Goal: Register for event/course: Sign up to attend an event or enroll in a course

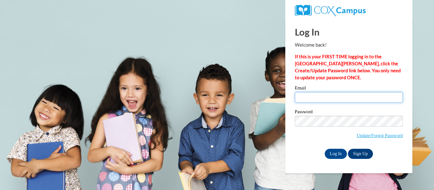
click at [318, 96] on input "Email" at bounding box center [349, 97] width 108 height 11
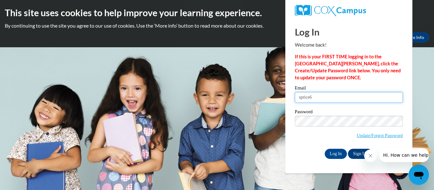
type input "sprice6@daltonstate.edu"
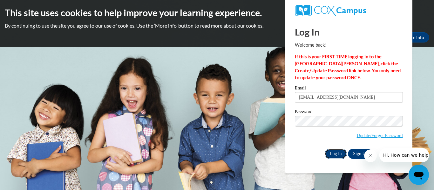
click at [333, 151] on input "Log In" at bounding box center [336, 154] width 22 height 10
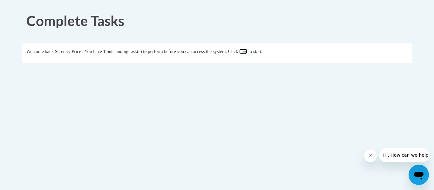
click at [247, 51] on link "here" at bounding box center [243, 51] width 8 height 5
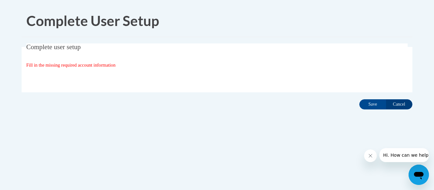
click at [109, 65] on span "Fill in the missing required account information" at bounding box center [70, 65] width 89 height 5
click at [86, 52] on fieldset "Complete user setup Fill in the missing required account information User Profi…" at bounding box center [217, 68] width 391 height 49
click at [373, 103] on input "Save" at bounding box center [373, 105] width 27 height 10
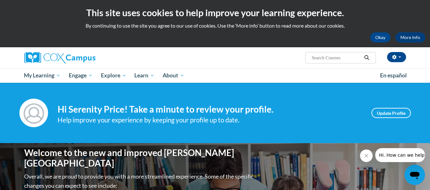
click at [333, 59] on input "Search..." at bounding box center [336, 58] width 51 height 8
type input "D"
type input "Simple View of Reading"
click at [367, 61] on button "Search" at bounding box center [366, 58] width 10 height 8
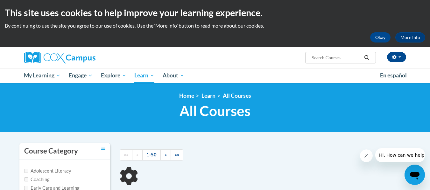
type input "Simple View of Reading"
click at [373, 34] on button "Okay" at bounding box center [380, 37] width 20 height 10
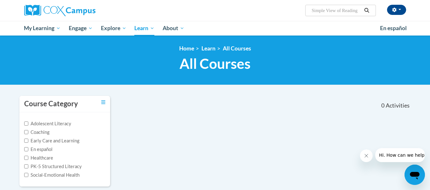
click at [366, 11] on icon "Search" at bounding box center [366, 10] width 6 height 5
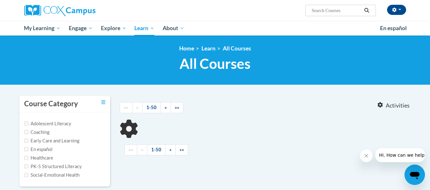
type input "Simple View of Reading"
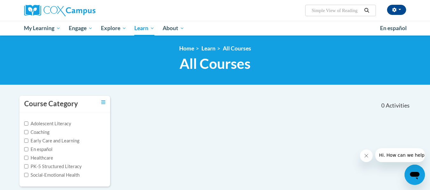
click at [330, 8] on input "Simple View of Reading" at bounding box center [336, 11] width 51 height 8
click at [330, 8] on input "R" at bounding box center [336, 11] width 51 height 8
type input "Reading Fluency"
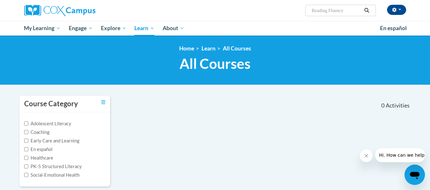
click at [367, 12] on icon "Search" at bounding box center [366, 10] width 6 height 5
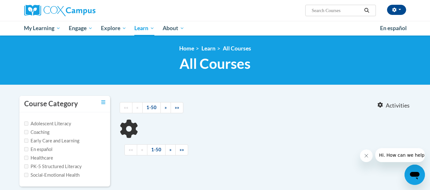
type input "Reading Fluency"
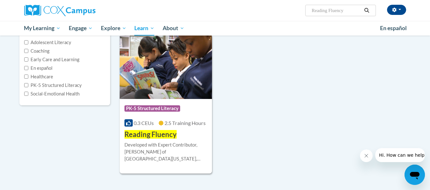
scroll to position [84, 0]
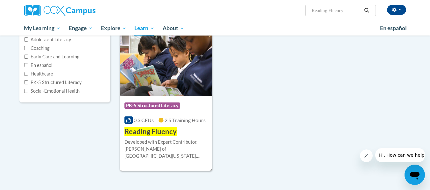
click at [169, 86] on img at bounding box center [166, 63] width 93 height 65
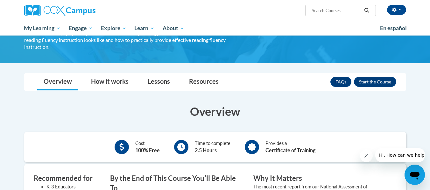
scroll to position [76, 0]
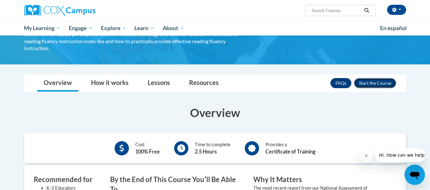
click at [369, 79] on button "Enroll" at bounding box center [375, 83] width 42 height 10
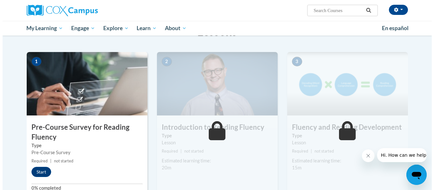
scroll to position [114, 0]
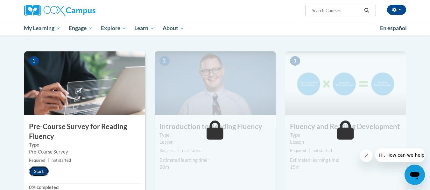
click at [34, 168] on button "Start" at bounding box center [39, 172] width 20 height 10
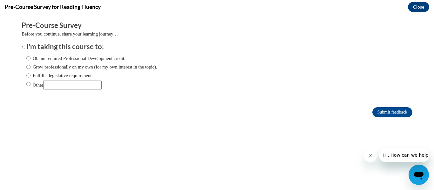
scroll to position [0, 0]
click at [26, 58] on input "Obtain required Professional Development credit." at bounding box center [28, 58] width 4 height 7
radio input "true"
click at [376, 120] on form "Pre-Course Survey Before you continue, share your learning journey… I'm taking …" at bounding box center [217, 73] width 391 height 104
click at [376, 114] on input "Submit feedback" at bounding box center [393, 112] width 40 height 10
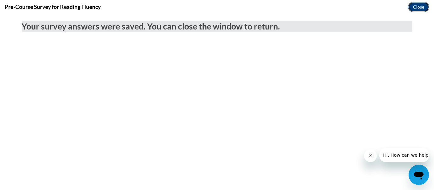
click at [416, 2] on button "Close" at bounding box center [418, 7] width 21 height 10
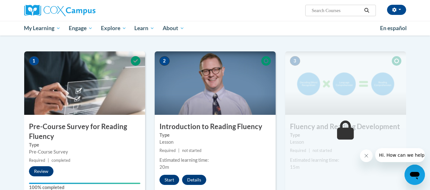
click at [208, 86] on img at bounding box center [215, 84] width 121 height 64
click at [170, 173] on div "2 Introduction to Reading Fluency Type Lesson Required | not started Estimated …" at bounding box center [215, 125] width 121 height 146
click at [168, 181] on button "Start" at bounding box center [169, 180] width 20 height 10
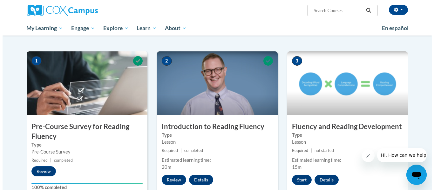
scroll to position [119, 0]
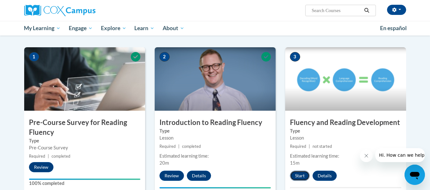
click at [297, 174] on button "Start" at bounding box center [300, 176] width 20 height 10
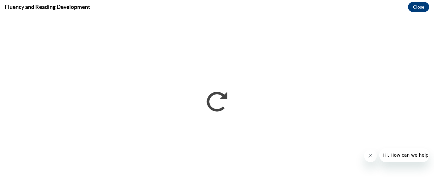
scroll to position [0, 0]
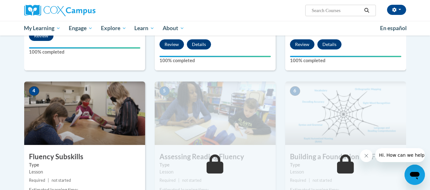
scroll to position [253, 0]
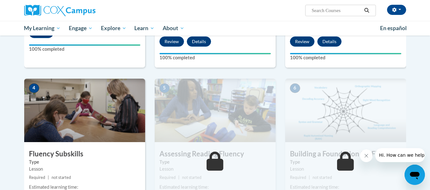
click at [84, 98] on img at bounding box center [84, 111] width 121 height 64
click at [76, 150] on h3 "Fluency Subskills" at bounding box center [84, 154] width 121 height 10
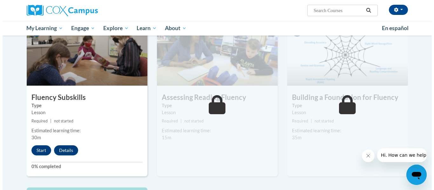
scroll to position [311, 0]
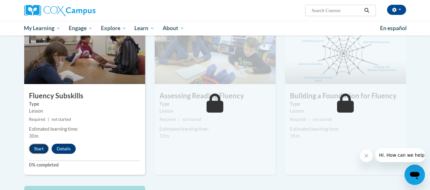
click at [39, 151] on button "Start" at bounding box center [39, 149] width 20 height 10
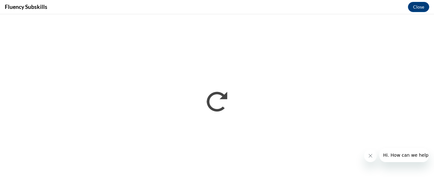
scroll to position [0, 0]
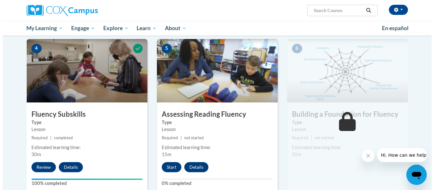
scroll to position [300, 0]
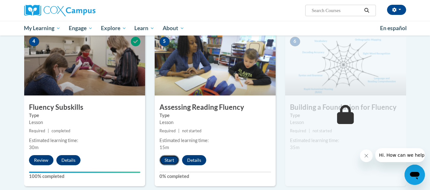
click at [168, 160] on button "Start" at bounding box center [169, 160] width 20 height 10
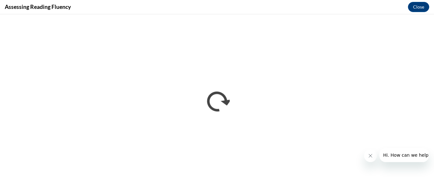
scroll to position [0, 0]
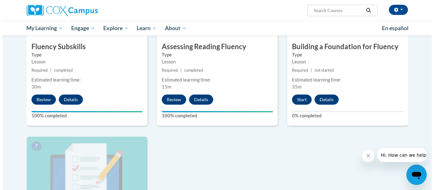
scroll to position [356, 0]
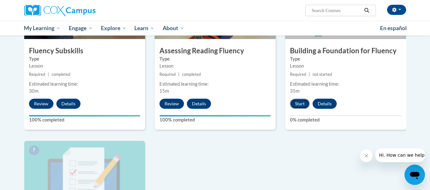
click at [302, 104] on button "Start" at bounding box center [300, 104] width 20 height 10
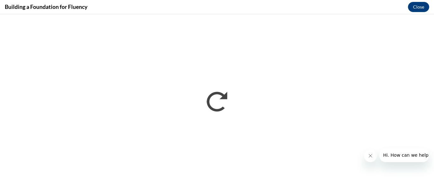
scroll to position [0, 0]
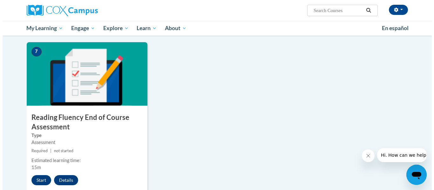
scroll to position [460, 0]
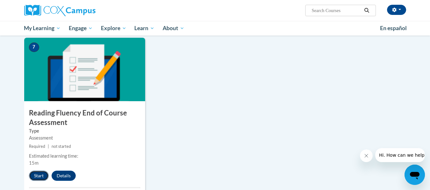
click at [43, 174] on button "Start" at bounding box center [39, 176] width 20 height 10
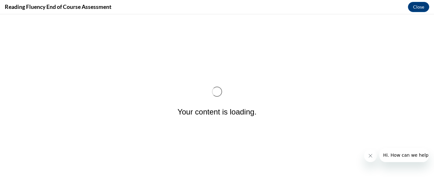
scroll to position [0, 0]
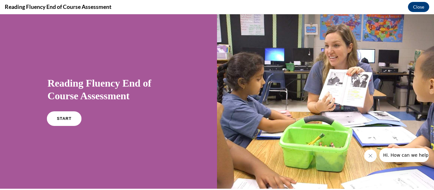
click at [67, 118] on span "START" at bounding box center [64, 119] width 15 height 5
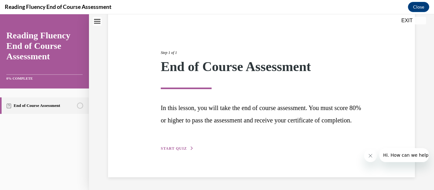
scroll to position [65, 0]
click at [176, 150] on span "START QUIZ" at bounding box center [174, 149] width 26 height 4
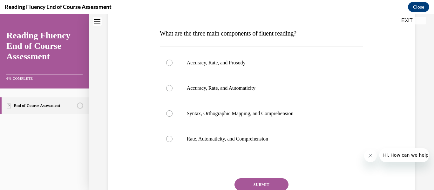
scroll to position [98, 0]
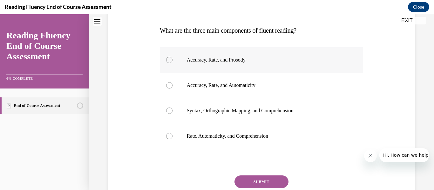
click at [186, 56] on label "Accuracy, Rate, and Prosody" at bounding box center [262, 59] width 204 height 25
click at [173, 57] on input "Accuracy, Rate, and Prosody" at bounding box center [169, 60] width 6 height 6
radio input "true"
click at [255, 182] on button "SUBMIT" at bounding box center [262, 182] width 54 height 13
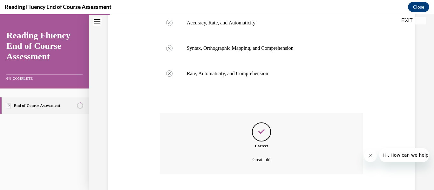
scroll to position [199, 0]
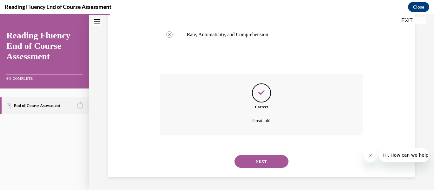
click at [244, 164] on button "NEXT" at bounding box center [262, 161] width 54 height 13
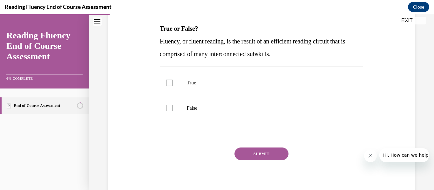
scroll to position [99, 0]
click at [168, 79] on label "True" at bounding box center [262, 82] width 204 height 25
click at [168, 79] on input "True" at bounding box center [169, 82] width 6 height 6
checkbox input "true"
click at [266, 153] on button "SUBMIT" at bounding box center [262, 154] width 54 height 13
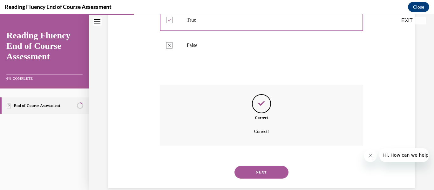
scroll to position [173, 0]
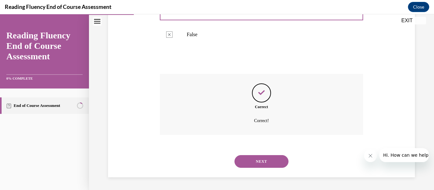
click at [255, 164] on button "NEXT" at bounding box center [262, 161] width 54 height 13
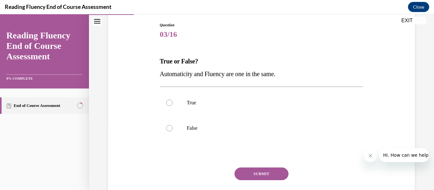
scroll to position [71, 0]
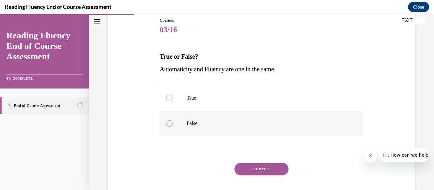
click at [213, 130] on label "False" at bounding box center [262, 123] width 204 height 25
click at [173, 127] on input "False" at bounding box center [169, 123] width 6 height 6
radio input "true"
click at [249, 169] on button "SUBMIT" at bounding box center [262, 169] width 54 height 13
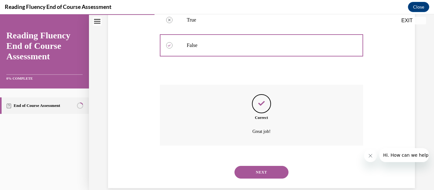
scroll to position [160, 0]
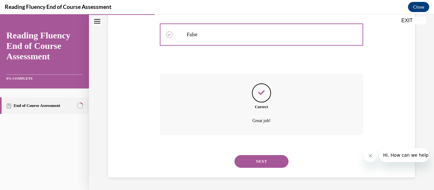
click at [254, 167] on button "NEXT" at bounding box center [262, 161] width 54 height 13
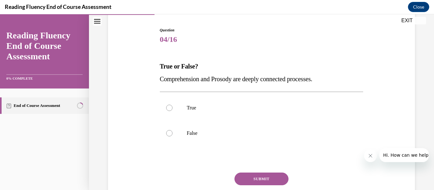
scroll to position [62, 0]
click at [232, 104] on label "True" at bounding box center [262, 107] width 204 height 25
click at [173, 104] on input "True" at bounding box center [169, 107] width 6 height 6
radio input "true"
click at [256, 180] on button "SUBMIT" at bounding box center [262, 178] width 54 height 13
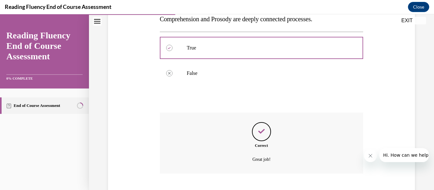
scroll to position [160, 0]
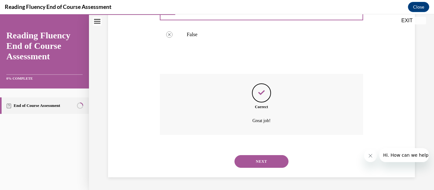
click at [252, 161] on button "NEXT" at bounding box center [262, 161] width 54 height 13
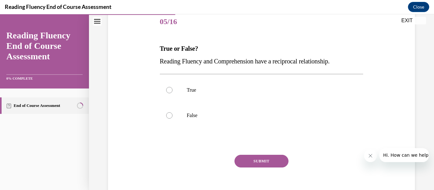
scroll to position [80, 0]
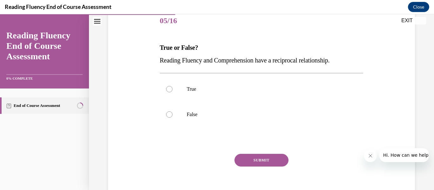
click at [153, 95] on div "Question 05/16 True or False? Reading Fluency and Comprehension have a reciproc…" at bounding box center [262, 98] width 310 height 217
click at [170, 93] on label "True" at bounding box center [262, 89] width 204 height 25
click at [170, 93] on input "True" at bounding box center [169, 89] width 6 height 6
radio input "true"
click at [270, 158] on button "SUBMIT" at bounding box center [262, 160] width 54 height 13
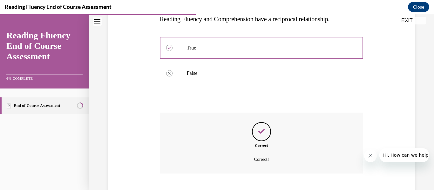
scroll to position [160, 0]
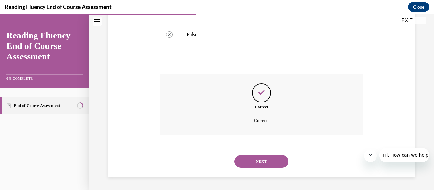
click at [264, 162] on button "NEXT" at bounding box center [262, 161] width 54 height 13
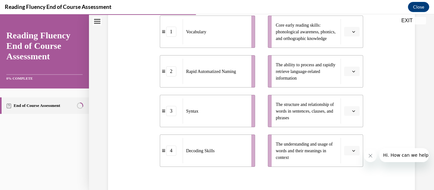
scroll to position [140, 0]
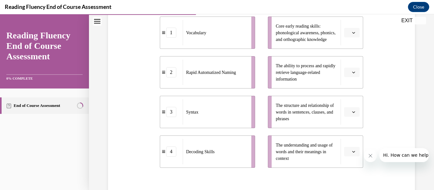
click at [348, 155] on span "Please select an option" at bounding box center [349, 152] width 2 height 6
click at [344, 114] on div "1" at bounding box center [348, 112] width 16 height 13
click at [352, 77] on button "button" at bounding box center [352, 73] width 16 height 10
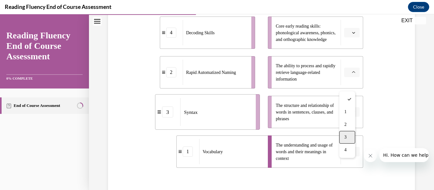
click at [350, 137] on div "3" at bounding box center [348, 137] width 16 height 13
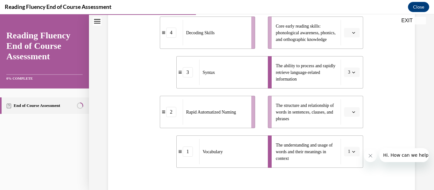
click at [352, 114] on icon "button" at bounding box center [353, 112] width 3 height 3
click at [343, 115] on div "4" at bounding box center [348, 110] width 16 height 13
click at [344, 49] on li "Core early reading skills: phonological awareness, phonics, and orthographic kn…" at bounding box center [315, 33] width 95 height 32
click at [348, 38] on button "button" at bounding box center [352, 33] width 16 height 10
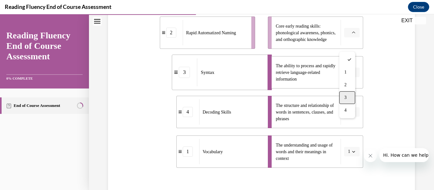
click at [348, 98] on div "3" at bounding box center [348, 98] width 16 height 13
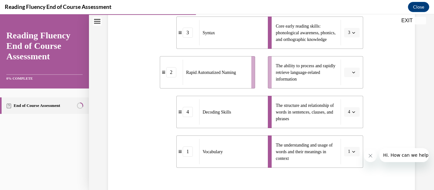
click at [349, 77] on button "button" at bounding box center [352, 73] width 16 height 10
click at [346, 123] on span "2" at bounding box center [346, 124] width 2 height 5
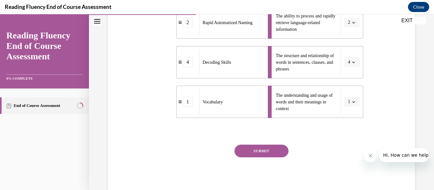
scroll to position [222, 0]
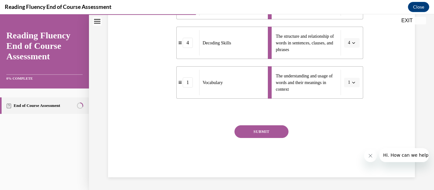
click at [263, 129] on button "SUBMIT" at bounding box center [262, 132] width 54 height 13
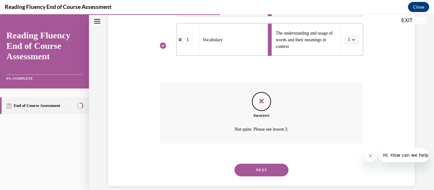
scroll to position [273, 0]
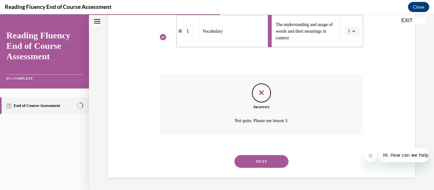
click at [268, 162] on button "NEXT" at bounding box center [262, 161] width 54 height 13
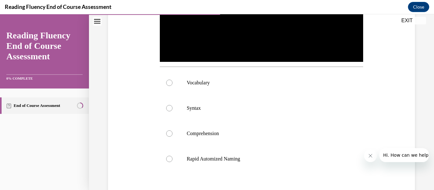
scroll to position [209, 0]
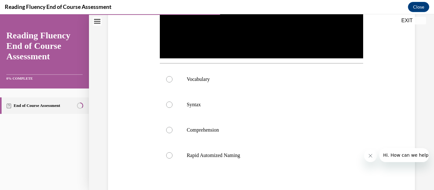
drag, startPoint x: 434, startPoint y: 77, endPoint x: 46, endPoint y: 19, distance: 391.9
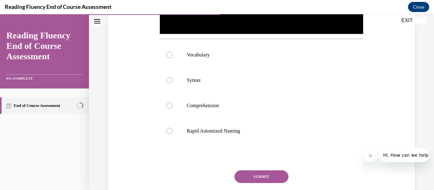
scroll to position [235, 0]
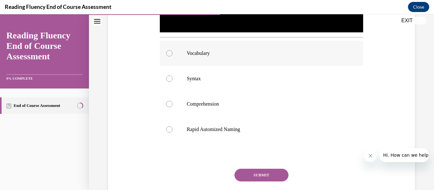
click at [199, 58] on label "Vocabulary" at bounding box center [262, 53] width 204 height 25
click at [173, 57] on input "Vocabulary" at bounding box center [169, 53] width 6 height 6
radio input "true"
click at [250, 175] on button "SUBMIT" at bounding box center [262, 175] width 54 height 13
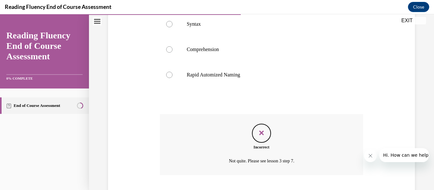
scroll to position [328, 0]
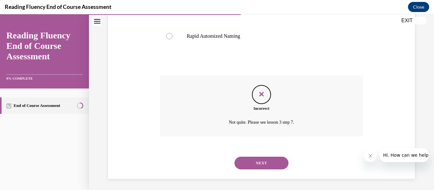
click at [251, 164] on button "NEXT" at bounding box center [262, 163] width 54 height 13
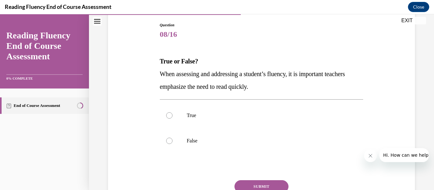
scroll to position [67, 0]
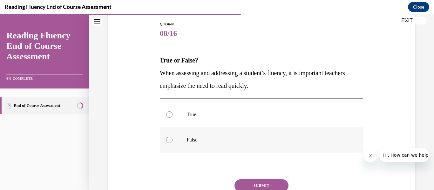
click at [181, 140] on label "False" at bounding box center [262, 139] width 204 height 25
click at [173, 140] on input "False" at bounding box center [169, 140] width 6 height 6
radio input "true"
click at [268, 184] on button "SUBMIT" at bounding box center [262, 186] width 54 height 13
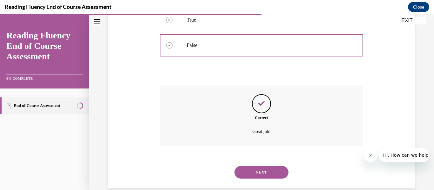
scroll to position [173, 0]
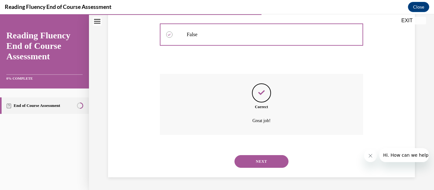
click at [260, 159] on button "NEXT" at bounding box center [262, 161] width 54 height 13
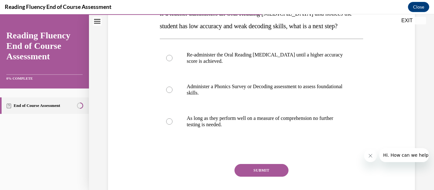
scroll to position [119, 0]
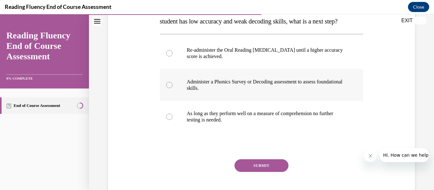
click at [279, 101] on label "Administer a Phonics Survey or Decoding assessment to assess foundational skill…" at bounding box center [262, 85] width 204 height 32
click at [173, 88] on input "Administer a Phonics Survey or Decoding assessment to assess foundational skill…" at bounding box center [169, 85] width 6 height 6
radio input "true"
click at [258, 172] on button "SUBMIT" at bounding box center [262, 166] width 54 height 13
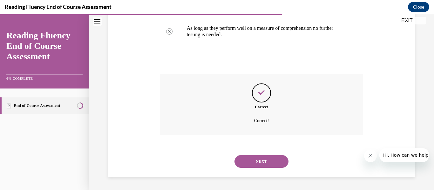
scroll to position [217, 0]
click at [265, 166] on button "NEXT" at bounding box center [262, 161] width 54 height 13
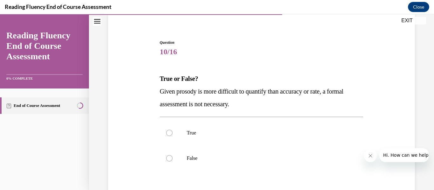
scroll to position [50, 0]
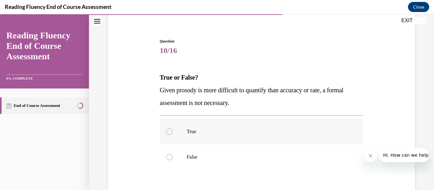
click at [198, 135] on label "True" at bounding box center [262, 131] width 204 height 25
click at [173, 135] on input "True" at bounding box center [169, 132] width 6 height 6
radio input "true"
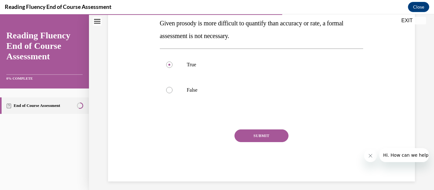
drag, startPoint x: 434, startPoint y: 112, endPoint x: 42, endPoint y: 15, distance: 403.7
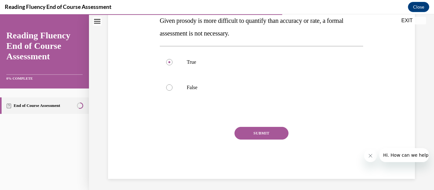
click at [272, 132] on button "SUBMIT" at bounding box center [262, 133] width 54 height 13
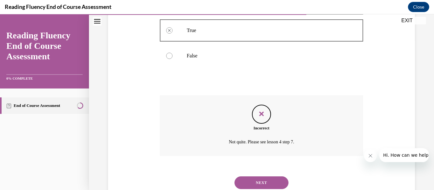
scroll to position [173, 0]
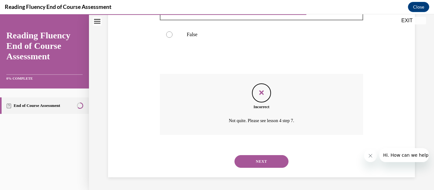
click at [258, 162] on button "NEXT" at bounding box center [262, 161] width 54 height 13
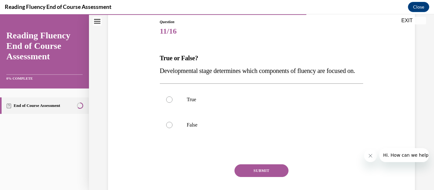
scroll to position [70, 0]
click at [204, 112] on label "True" at bounding box center [262, 98] width 204 height 25
click at [173, 102] on input "True" at bounding box center [169, 99] width 6 height 6
radio input "true"
click at [254, 177] on button "SUBMIT" at bounding box center [262, 170] width 54 height 13
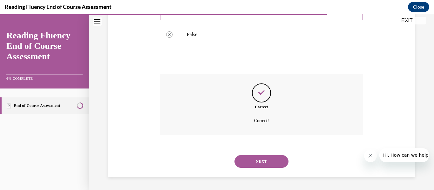
scroll to position [173, 0]
click at [260, 164] on button "NEXT" at bounding box center [262, 161] width 54 height 13
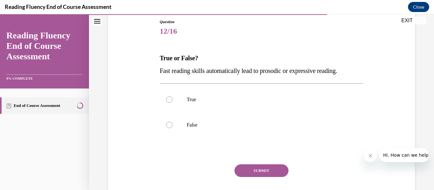
scroll to position [72, 0]
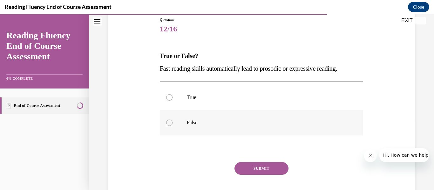
click at [194, 116] on label "False" at bounding box center [262, 122] width 204 height 25
click at [173, 120] on input "False" at bounding box center [169, 123] width 6 height 6
radio input "true"
click at [258, 172] on button "SUBMIT" at bounding box center [262, 168] width 54 height 13
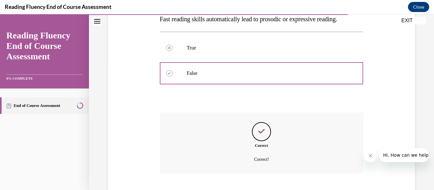
scroll to position [160, 0]
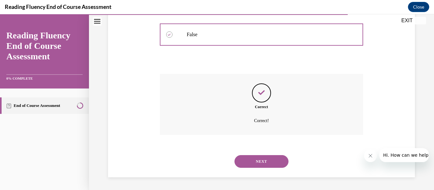
click at [255, 163] on button "NEXT" at bounding box center [262, 161] width 54 height 13
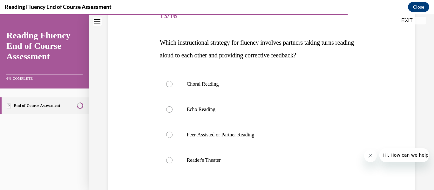
scroll to position [86, 0]
click at [251, 132] on p "Peer-Assisted or Partner Reading" at bounding box center [267, 134] width 161 height 6
click at [173, 132] on input "Peer-Assisted or Partner Reading" at bounding box center [169, 134] width 6 height 6
radio input "true"
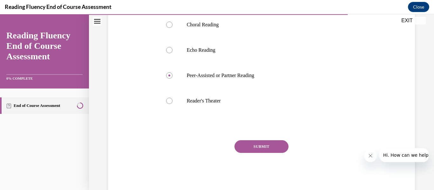
click at [269, 142] on button "SUBMIT" at bounding box center [262, 147] width 54 height 13
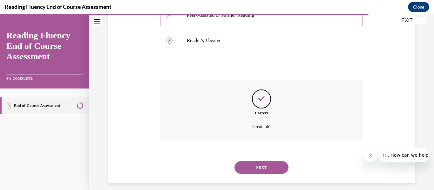
scroll to position [211, 0]
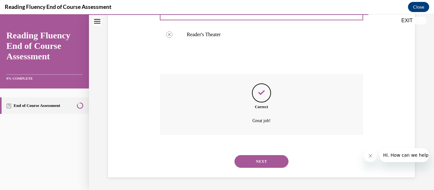
click at [255, 160] on button "NEXT" at bounding box center [262, 161] width 54 height 13
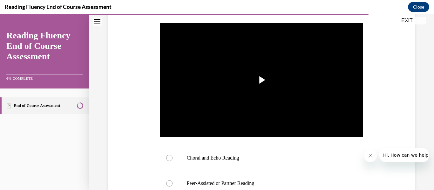
scroll to position [127, 0]
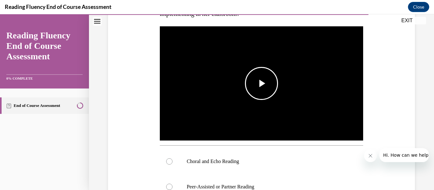
click at [262, 84] on span "Video player" at bounding box center [262, 84] width 0 height 0
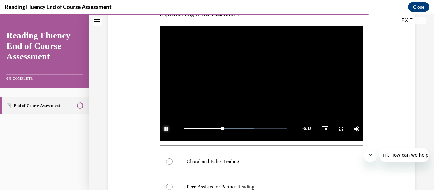
click at [163, 129] on span "Video player" at bounding box center [166, 129] width 13 height 0
drag, startPoint x: 343, startPoint y: 123, endPoint x: 434, endPoint y: 92, distance: 96.1
click at [429, 92] on div "Home Question 13/16 Which instructional strategy for fluency involves partners …" at bounding box center [261, 102] width 345 height 176
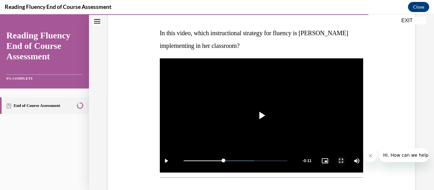
scroll to position [97, 0]
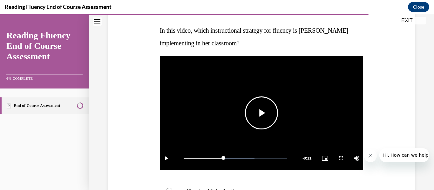
click at [262, 113] on span "Video player" at bounding box center [262, 113] width 0 height 0
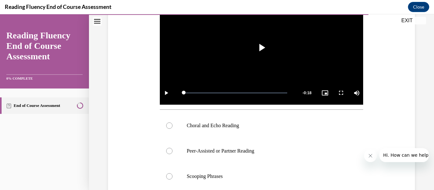
scroll to position [164, 0]
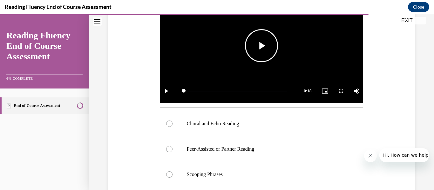
click at [262, 46] on span "Video player" at bounding box center [262, 46] width 0 height 0
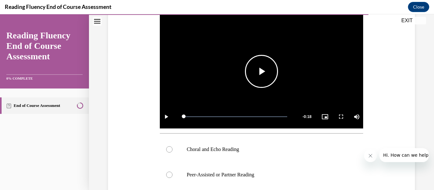
click at [262, 72] on span "Video player" at bounding box center [262, 72] width 0 height 0
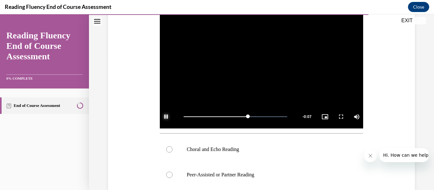
click at [165, 117] on span "Video player" at bounding box center [166, 117] width 13 height 0
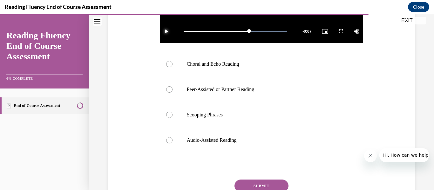
scroll to position [226, 0]
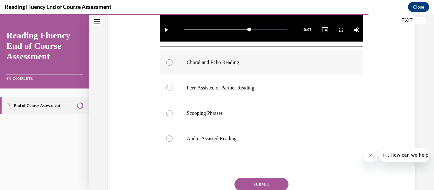
click at [170, 64] on label "Choral and Echo Reading" at bounding box center [262, 62] width 204 height 25
click at [170, 64] on input "Choral and Echo Reading" at bounding box center [169, 62] width 6 height 6
radio input "true"
click at [247, 180] on button "SUBMIT" at bounding box center [262, 184] width 54 height 13
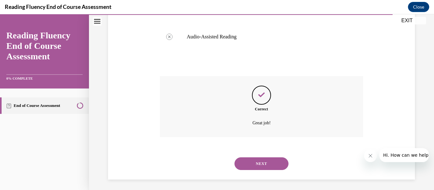
scroll to position [328, 0]
click at [266, 158] on button "NEXT" at bounding box center [262, 163] width 54 height 13
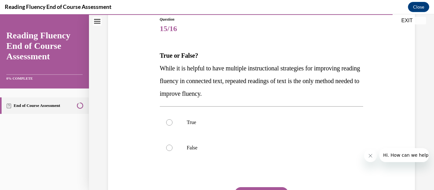
scroll to position [74, 0]
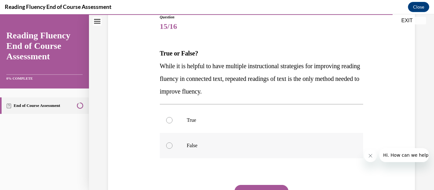
click at [180, 151] on label "False" at bounding box center [262, 145] width 204 height 25
click at [173, 149] on input "False" at bounding box center [169, 146] width 6 height 6
radio input "true"
click at [183, 145] on label "False" at bounding box center [262, 145] width 204 height 25
click at [173, 145] on input "False" at bounding box center [169, 146] width 6 height 6
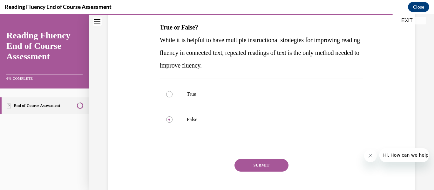
scroll to position [100, 0]
click at [264, 163] on button "SUBMIT" at bounding box center [262, 165] width 54 height 13
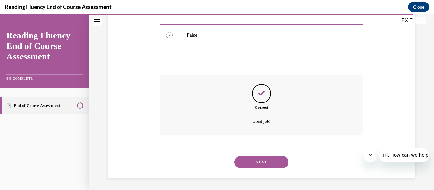
scroll to position [185, 0]
click at [262, 159] on button "NEXT" at bounding box center [262, 161] width 54 height 13
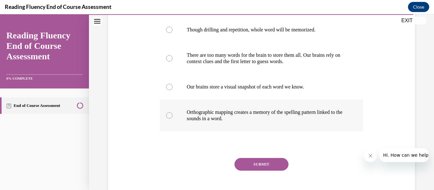
scroll to position [128, 0]
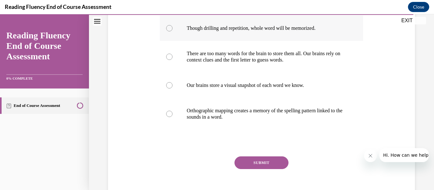
click at [276, 33] on label "Though drilling and repetition, whole word will be memorized." at bounding box center [262, 28] width 204 height 25
click at [173, 31] on input "Though drilling and repetition, whole word will be memorized." at bounding box center [169, 28] width 6 height 6
radio input "true"
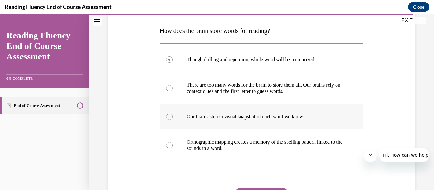
scroll to position [96, 0]
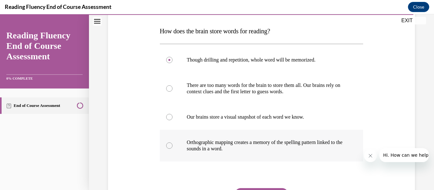
click at [229, 145] on p "Orthographic mapping creates a memory of the spelling pattern linked to the sou…" at bounding box center [267, 146] width 161 height 13
click at [173, 145] on input "Orthographic mapping creates a memory of the spelling pattern linked to the sou…" at bounding box center [169, 146] width 6 height 6
radio input "true"
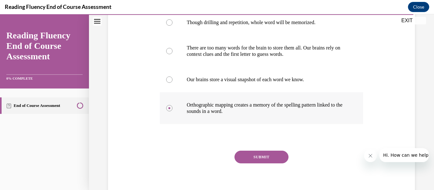
scroll to position [134, 0]
click at [252, 154] on button "SUBMIT" at bounding box center [262, 157] width 54 height 13
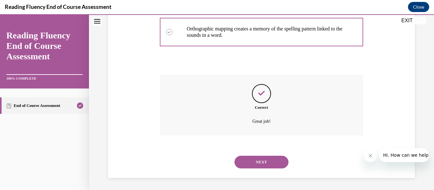
scroll to position [211, 0]
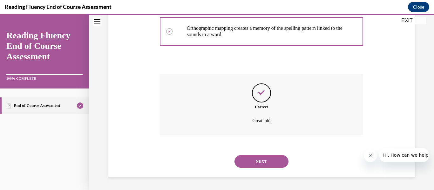
click at [253, 163] on button "NEXT" at bounding box center [262, 161] width 54 height 13
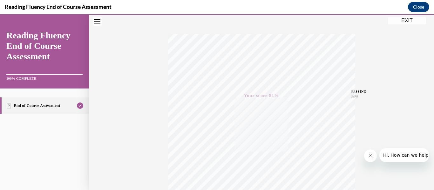
scroll to position [57, 0]
click at [411, 19] on button "EXIT" at bounding box center [407, 21] width 38 height 8
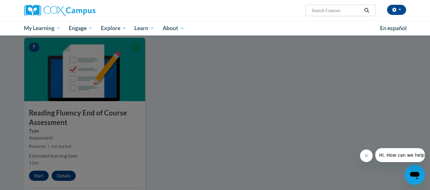
click at [401, 113] on div at bounding box center [215, 95] width 430 height 190
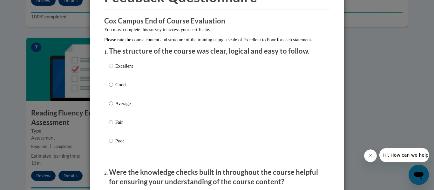
click at [138, 75] on div "Excellent Good Average Fair Poor" at bounding box center [217, 111] width 216 height 104
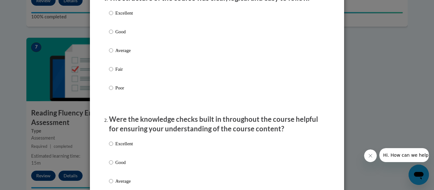
scroll to position [90, 0]
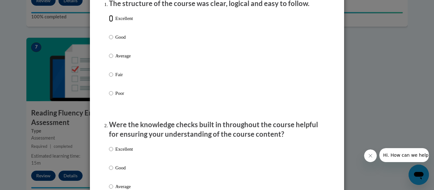
click at [110, 22] on input "Excellent" at bounding box center [111, 18] width 4 height 7
radio input "true"
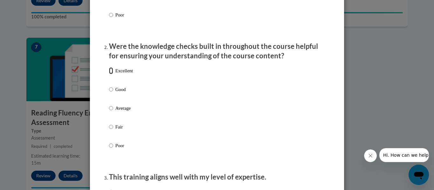
click at [109, 74] on input "Excellent" at bounding box center [111, 70] width 4 height 7
radio input "true"
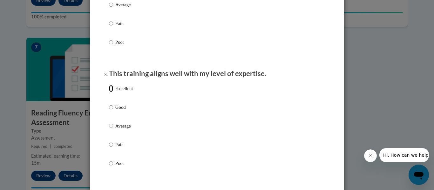
click at [109, 92] on input "Excellent" at bounding box center [111, 88] width 4 height 7
radio input "true"
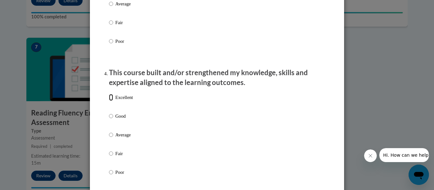
click at [109, 101] on input "Excellent" at bounding box center [111, 97] width 4 height 7
radio input "true"
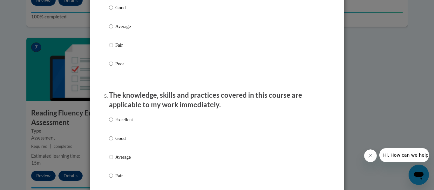
scroll to position [508, 0]
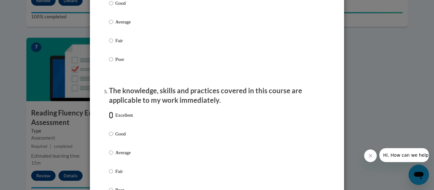
click at [109, 119] on input "Excellent" at bounding box center [111, 115] width 4 height 7
radio input "true"
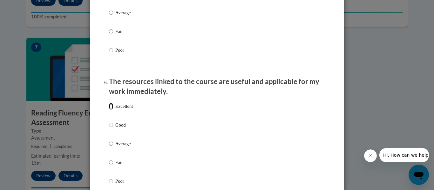
click at [110, 110] on input "Excellent" at bounding box center [111, 106] width 4 height 7
radio input "true"
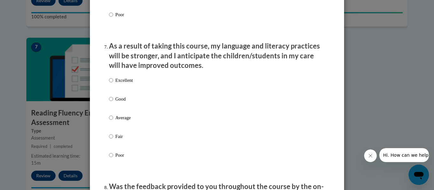
scroll to position [820, 0]
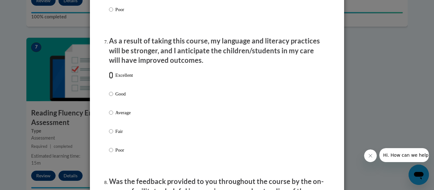
click at [109, 79] on input "Excellent" at bounding box center [111, 75] width 4 height 7
radio input "true"
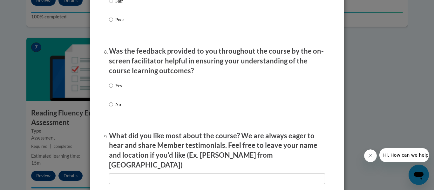
scroll to position [952, 0]
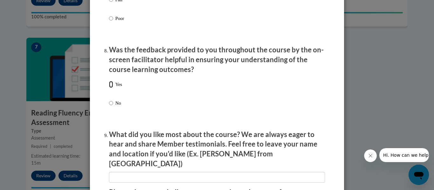
click at [110, 88] on input "Yes" at bounding box center [111, 84] width 4 height 7
radio input "true"
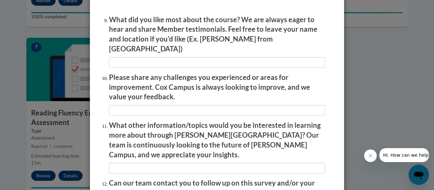
scroll to position [1131, 0]
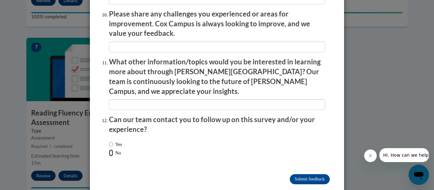
click at [110, 150] on input "No" at bounding box center [111, 153] width 4 height 7
radio input "true"
click at [300, 175] on input "Submit feedback" at bounding box center [310, 180] width 40 height 10
